Goal: Task Accomplishment & Management: Use online tool/utility

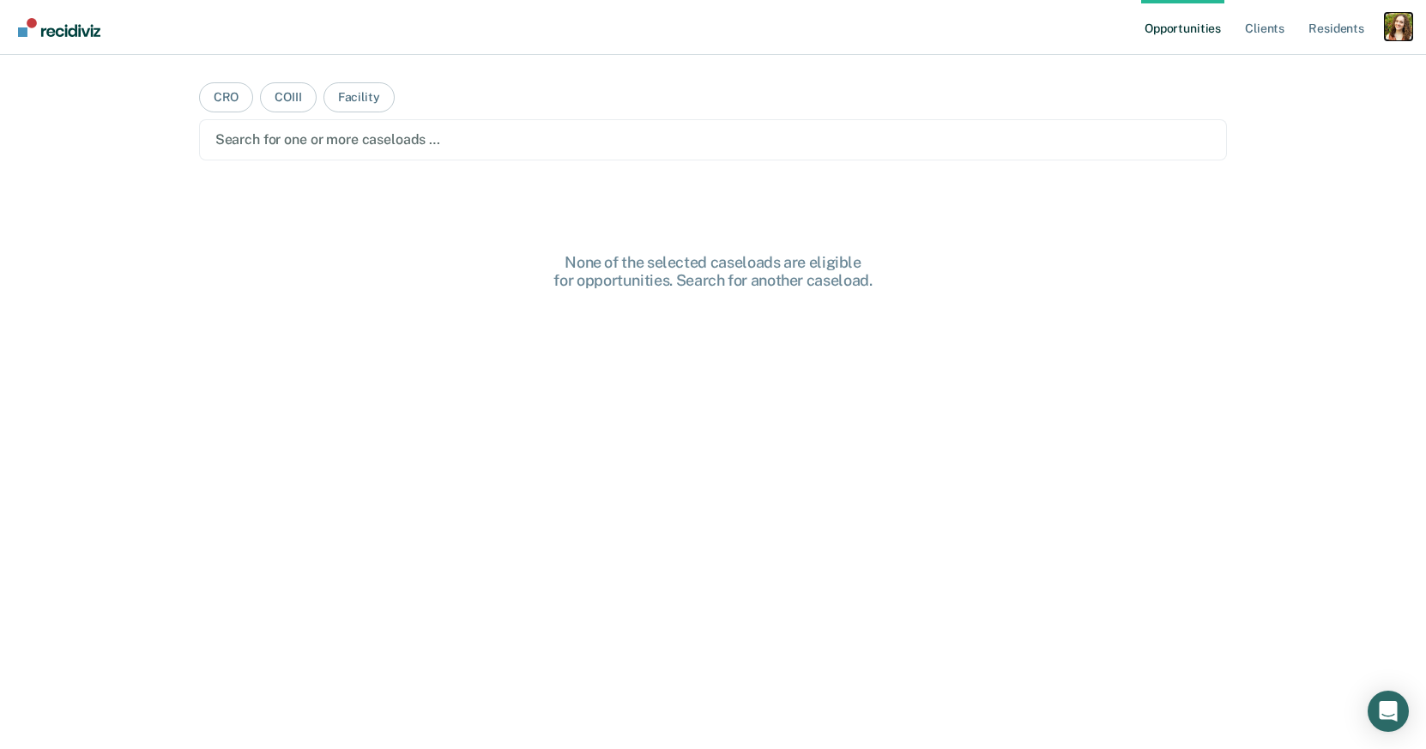
click at [1409, 27] on div "Profile dropdown button" at bounding box center [1398, 26] width 27 height 27
click at [1285, 76] on link "Profile" at bounding box center [1329, 70] width 138 height 15
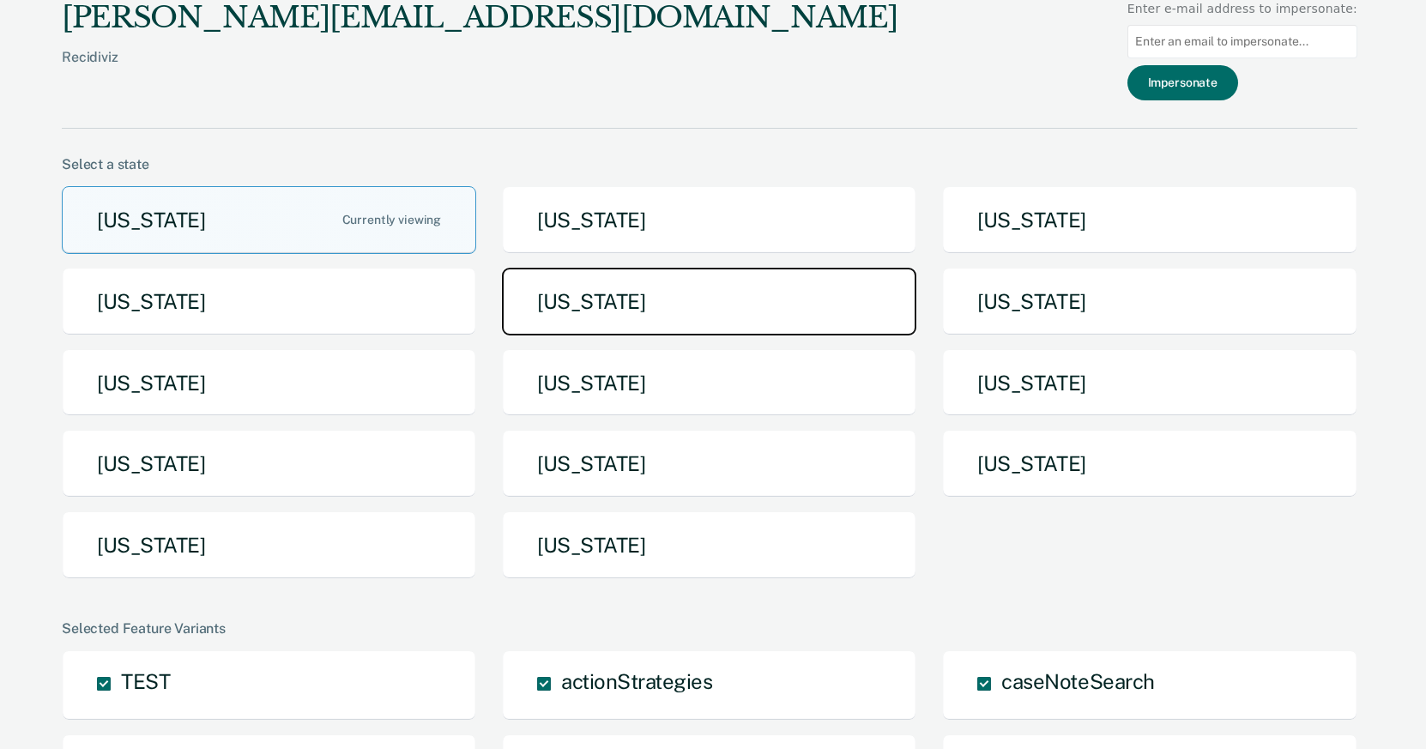
click at [581, 315] on button "[US_STATE]" at bounding box center [709, 302] width 414 height 68
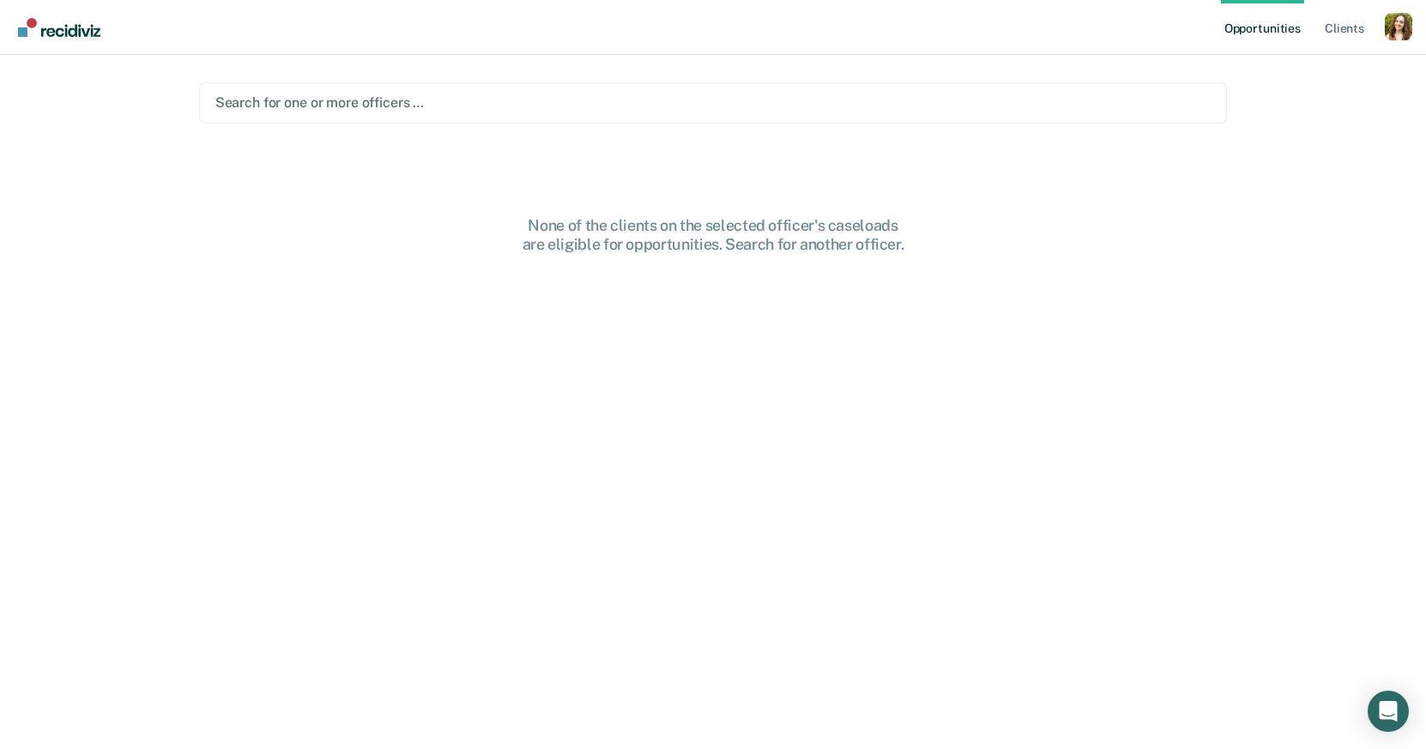
click at [969, 103] on div at bounding box center [713, 103] width 996 height 20
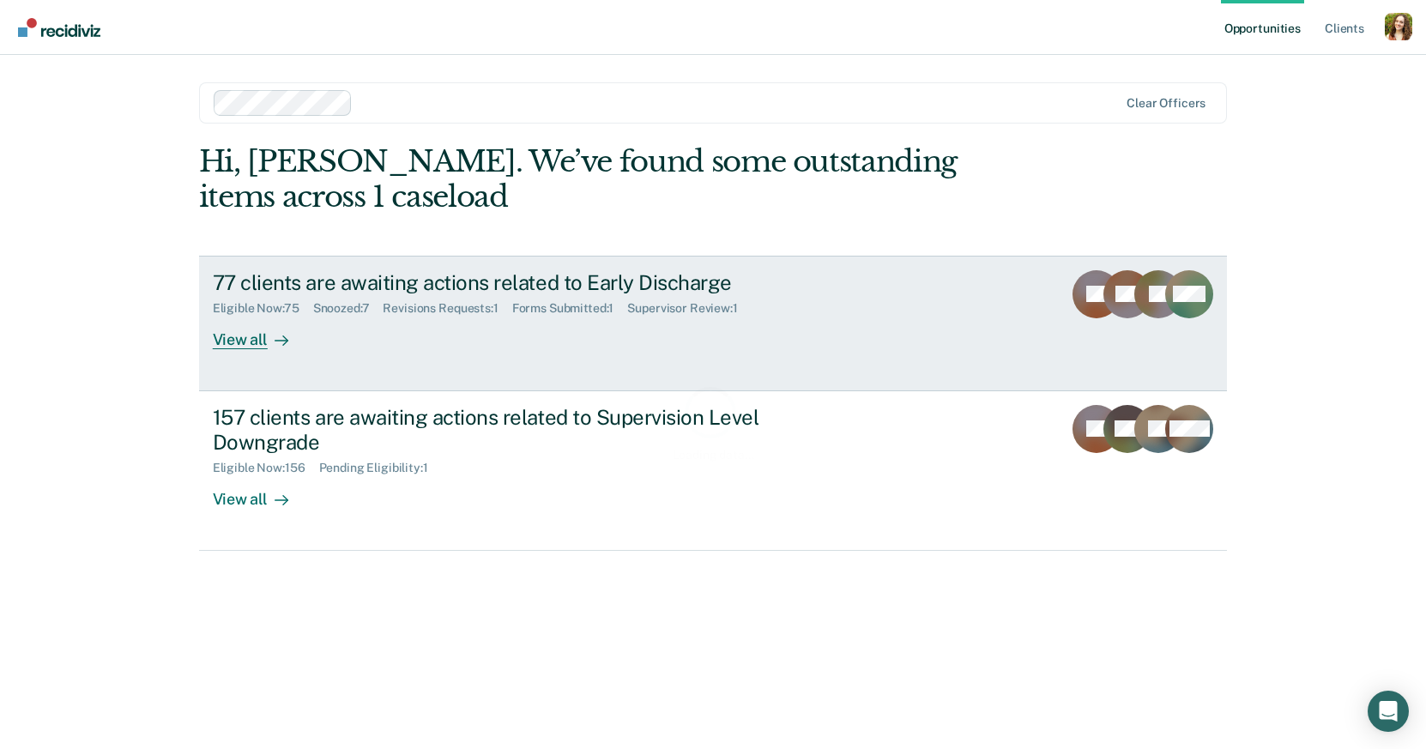
click at [876, 341] on link "77 clients are awaiting actions related to Early Discharge Eligible Now : 75 Sn…" at bounding box center [713, 324] width 1029 height 136
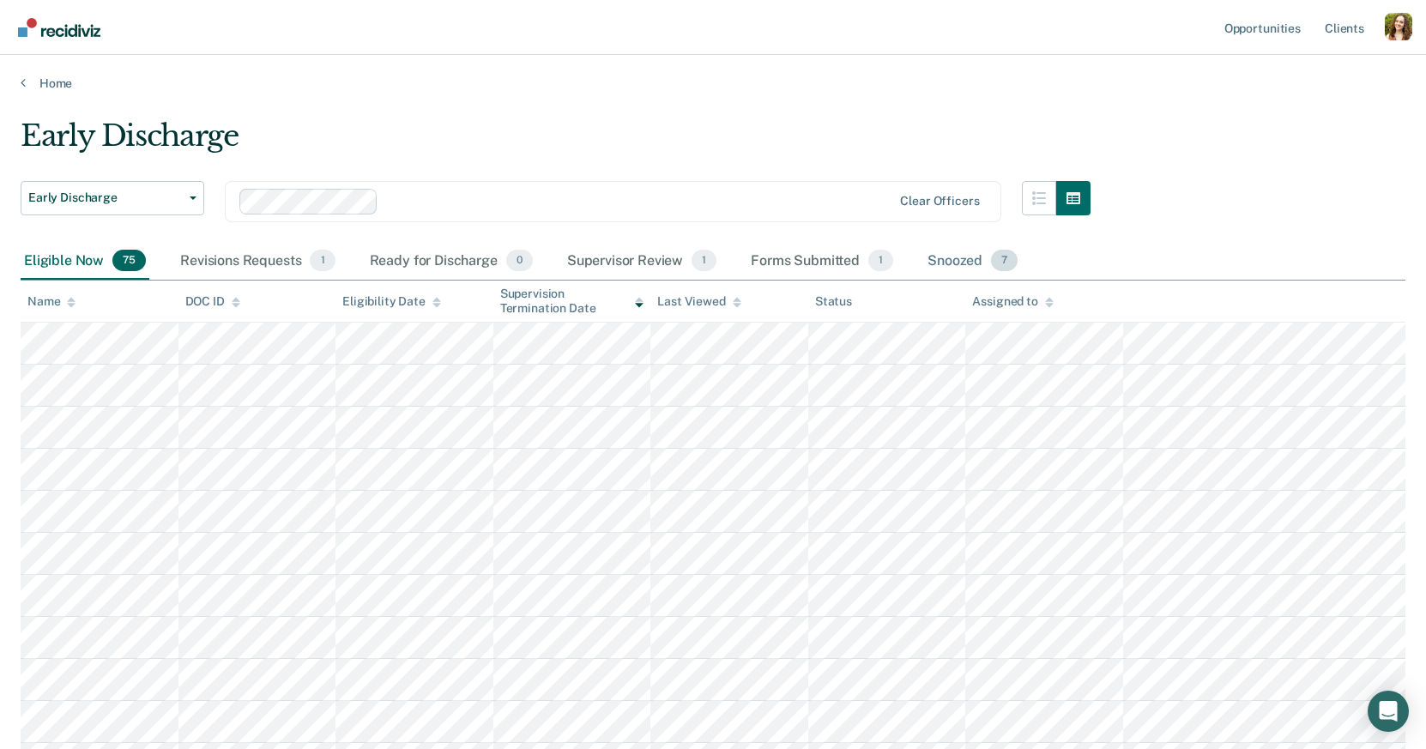
click at [961, 253] on div "Snoozed 7" at bounding box center [972, 262] width 97 height 38
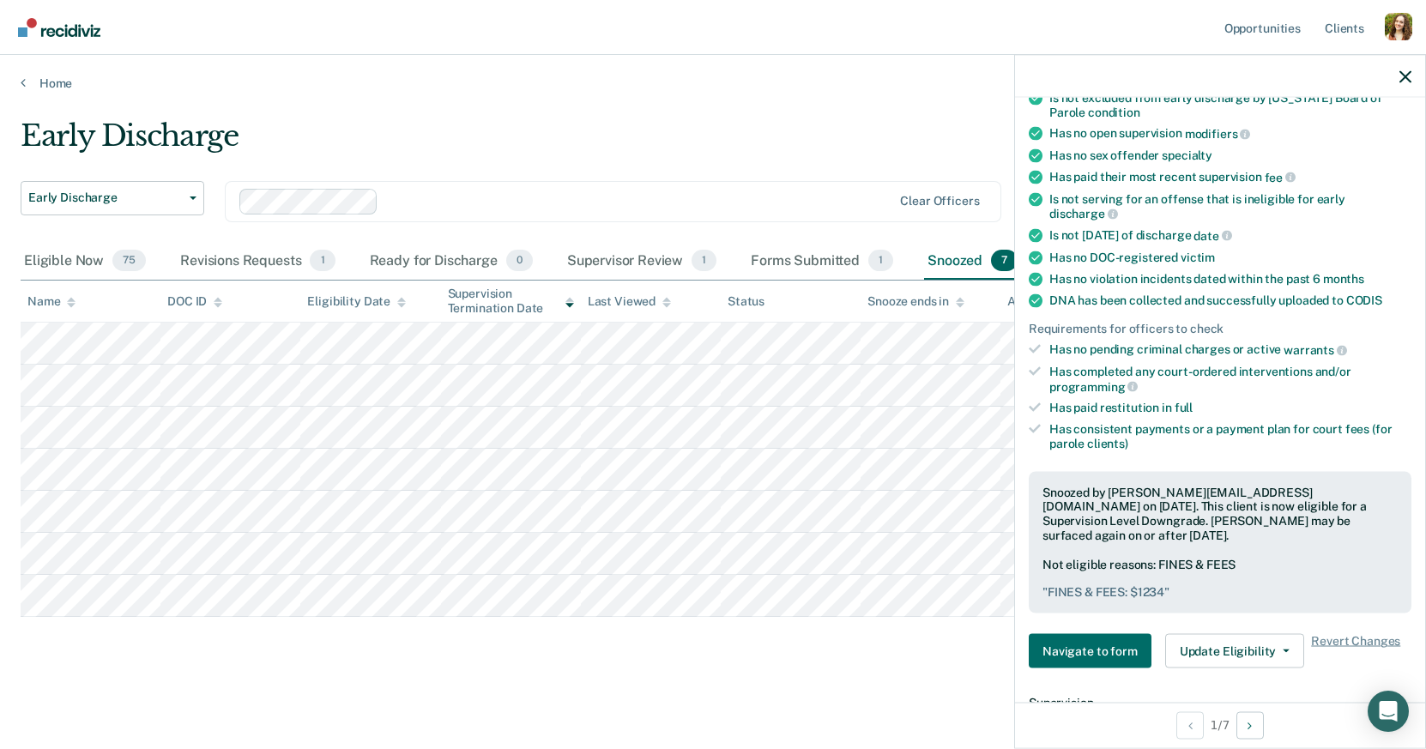
scroll to position [485, 0]
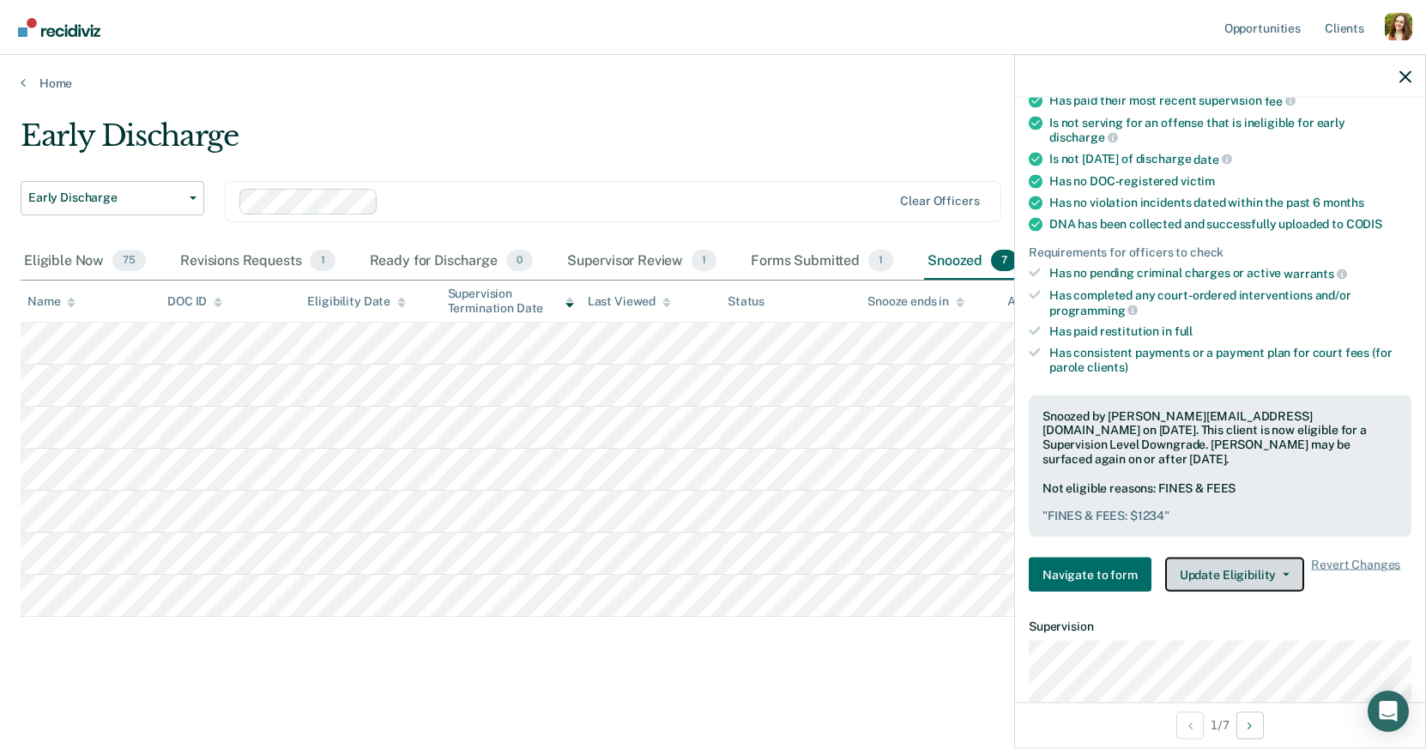
click at [1227, 558] on button "Update Eligibility" at bounding box center [1234, 575] width 139 height 34
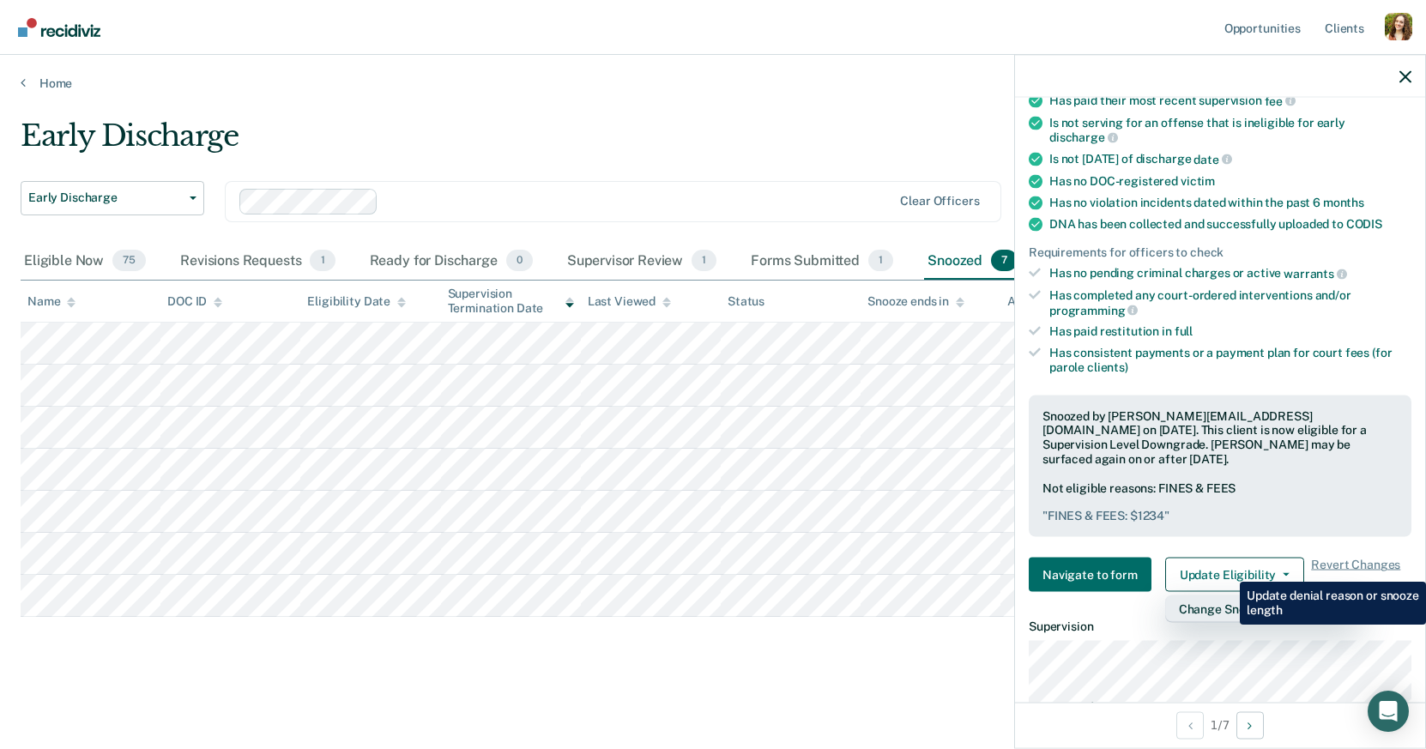
click at [1227, 595] on button "Change Snooze/Denial Reason" at bounding box center [1263, 608] width 196 height 27
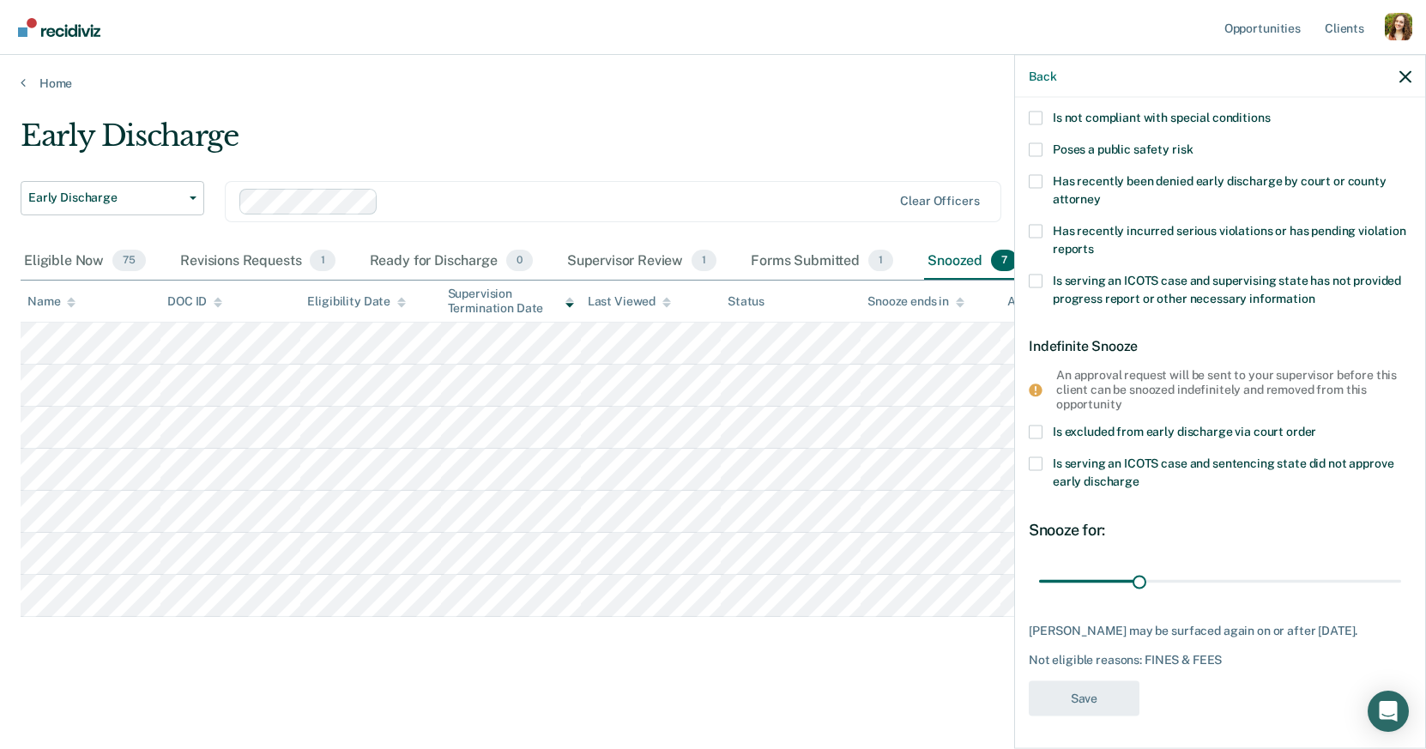
scroll to position [0, 0]
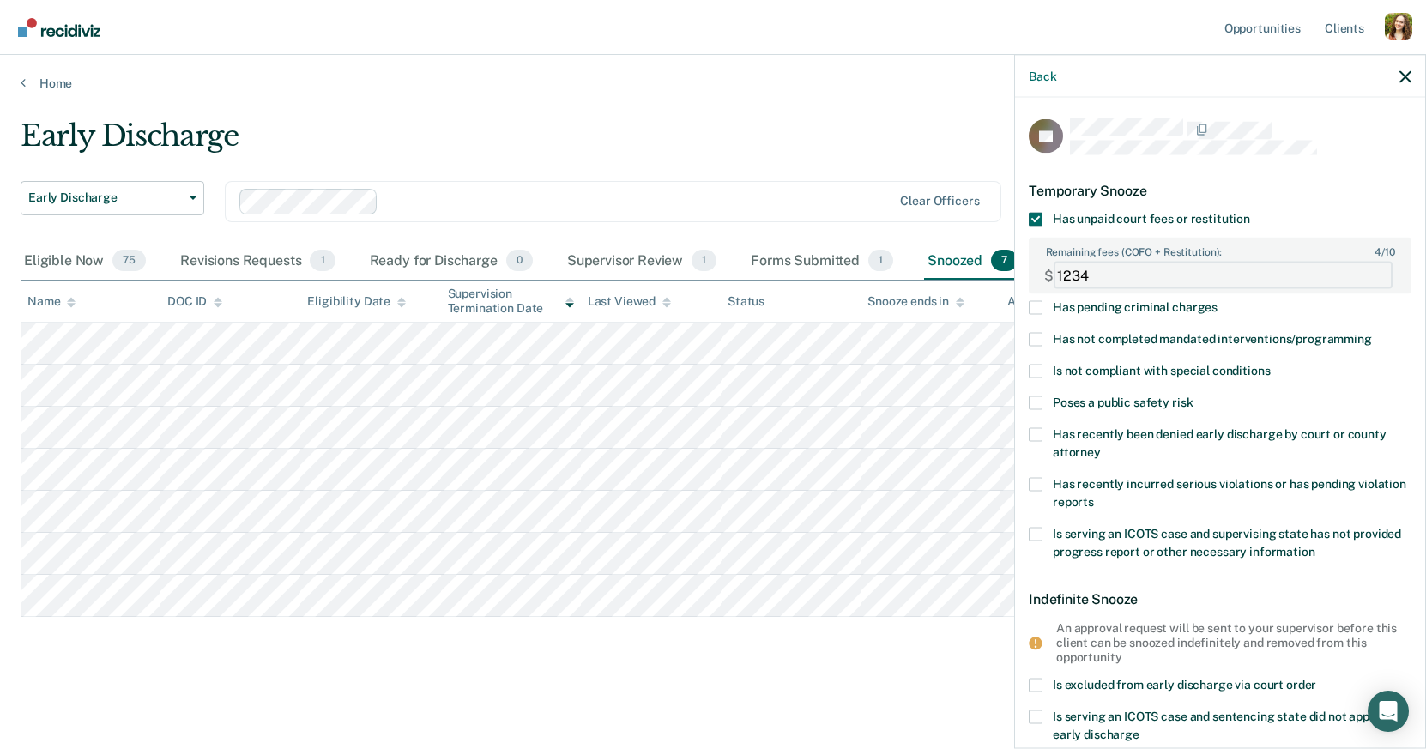
click at [1096, 275] on FEESReasonInput "1234" at bounding box center [1222, 275] width 339 height 27
type FEESReasonInput "1"
type FEESReasonInput "2"
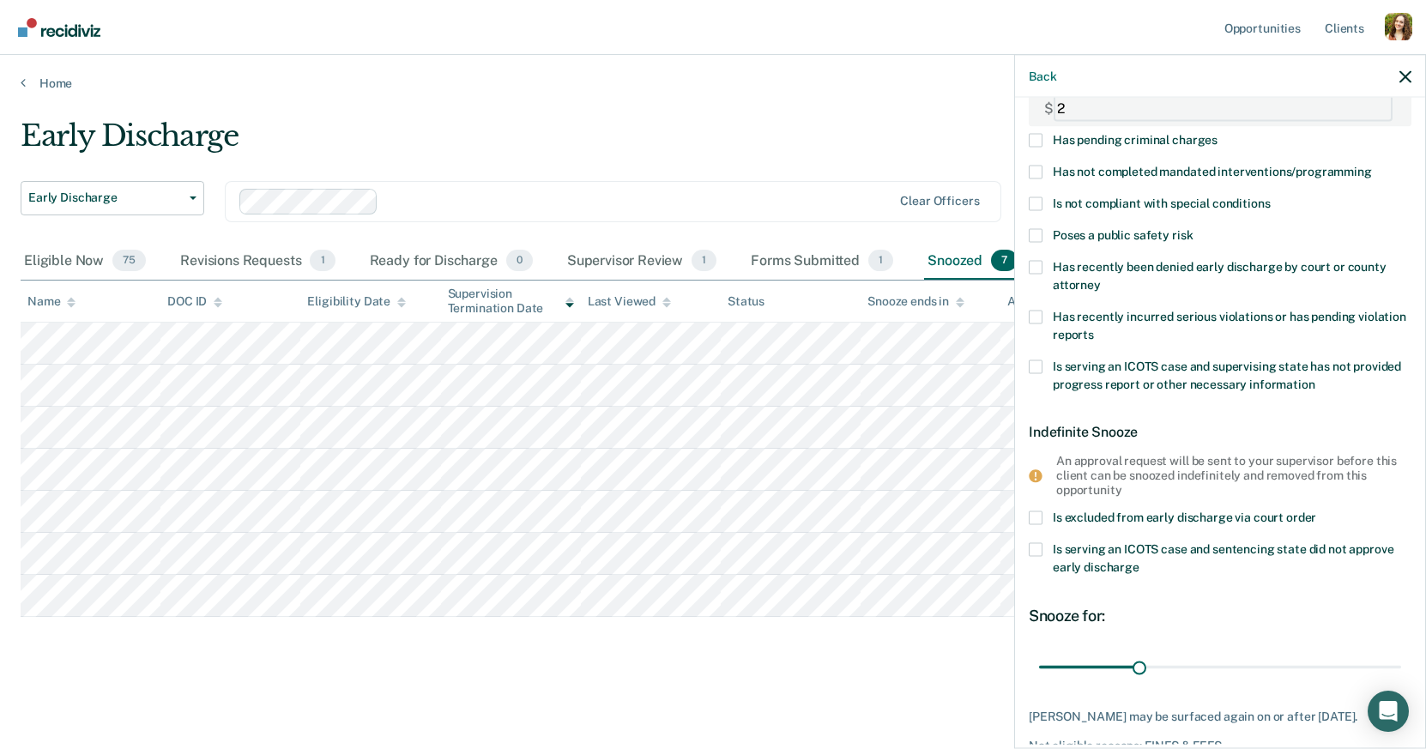
scroll to position [253, 0]
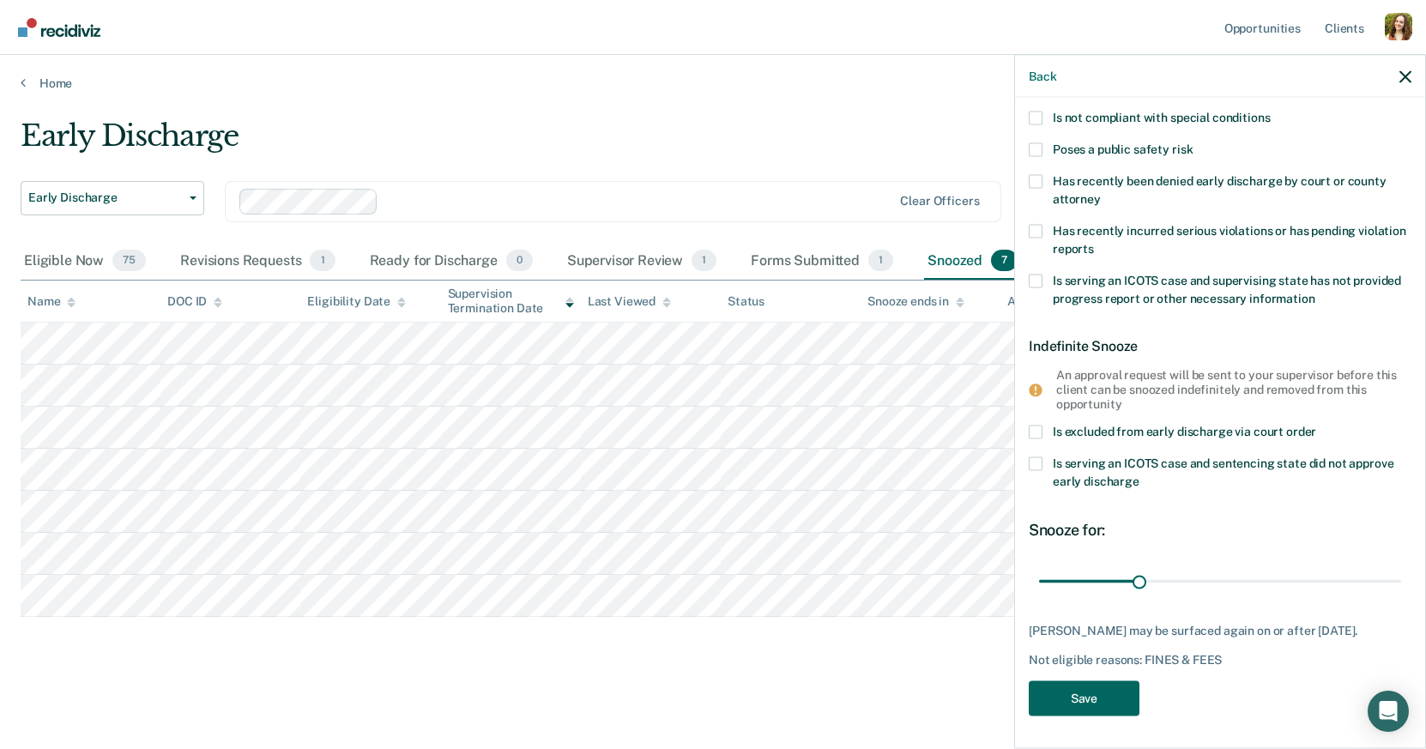
type FEESReasonInput "2"
click at [1098, 700] on button "Save" at bounding box center [1084, 697] width 111 height 35
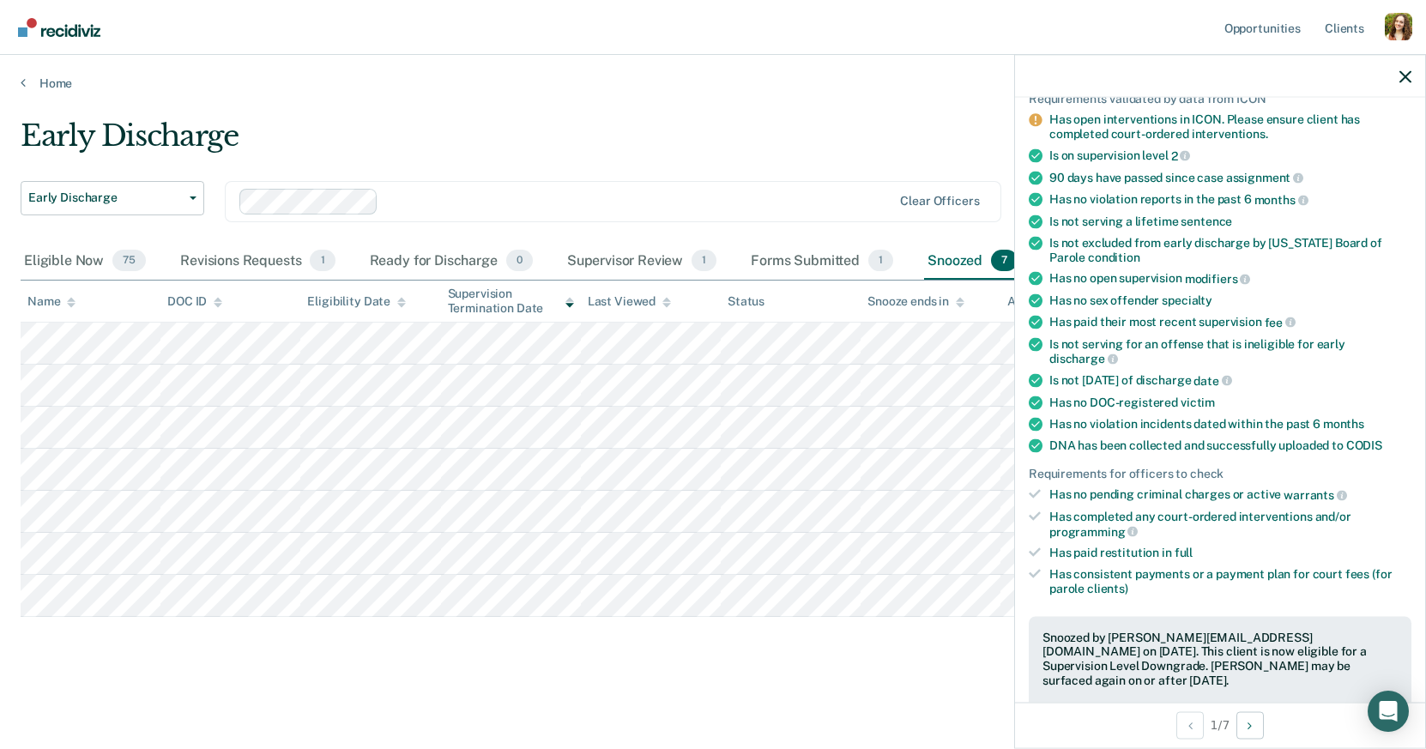
scroll to position [0, 0]
